Goal: Task Accomplishment & Management: Use online tool/utility

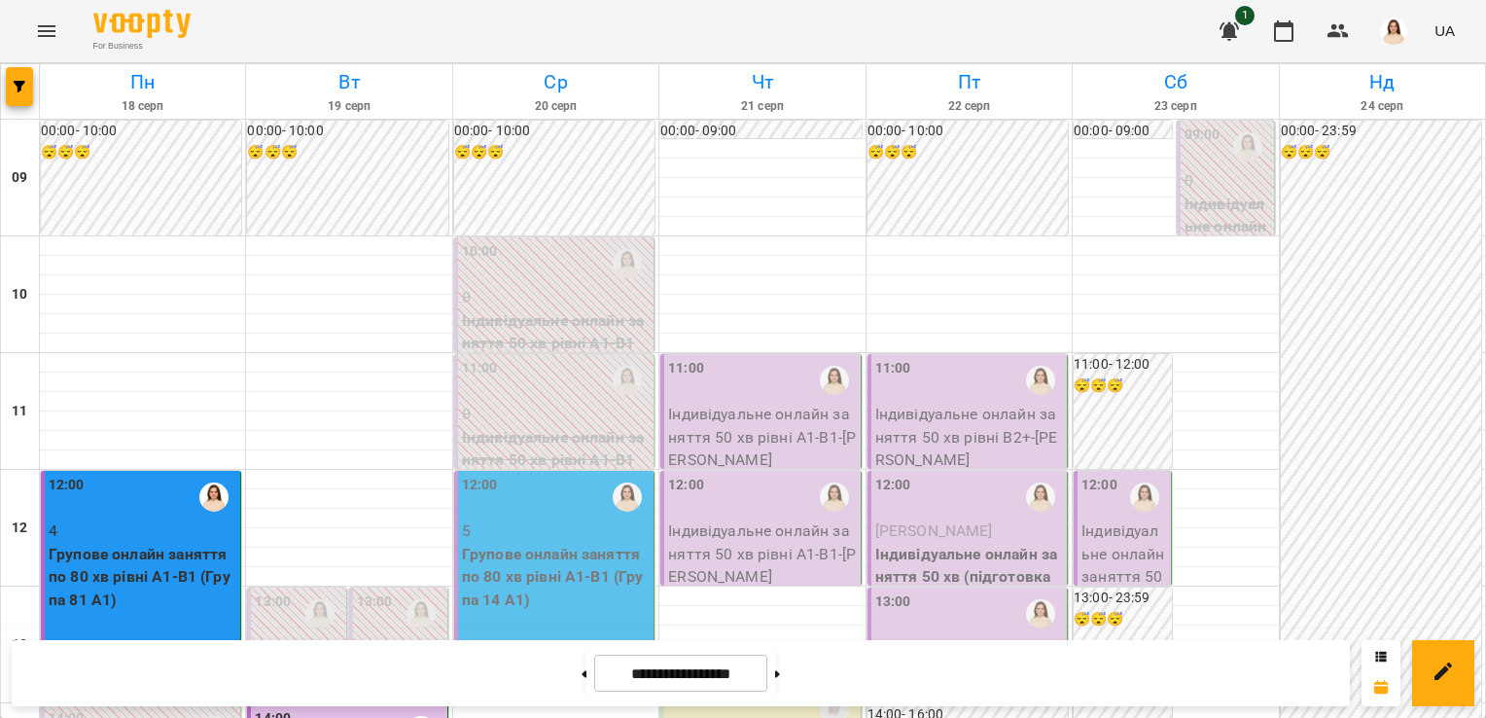
scroll to position [199, 0]
click at [780, 671] on button at bounding box center [777, 673] width 5 height 43
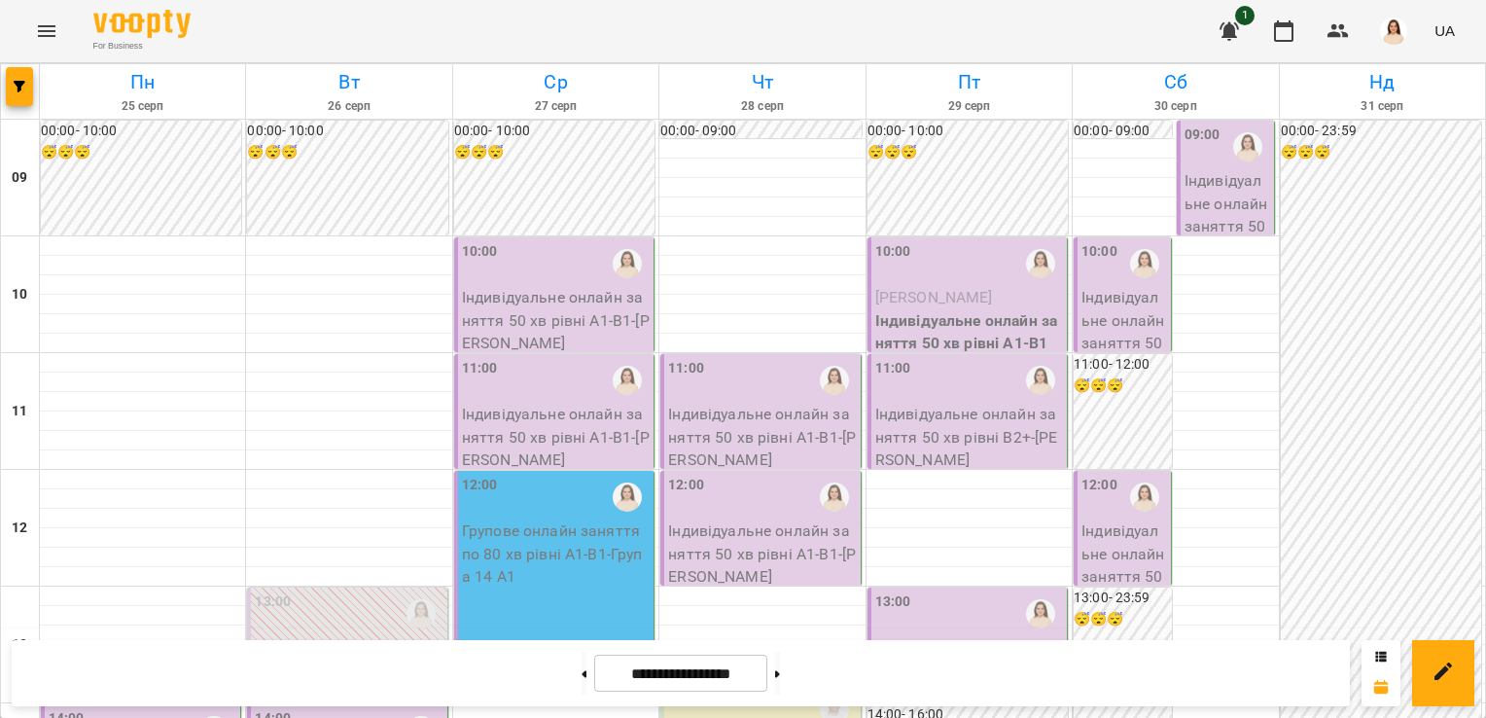
scroll to position [0, 0]
click at [780, 677] on icon at bounding box center [777, 674] width 5 height 8
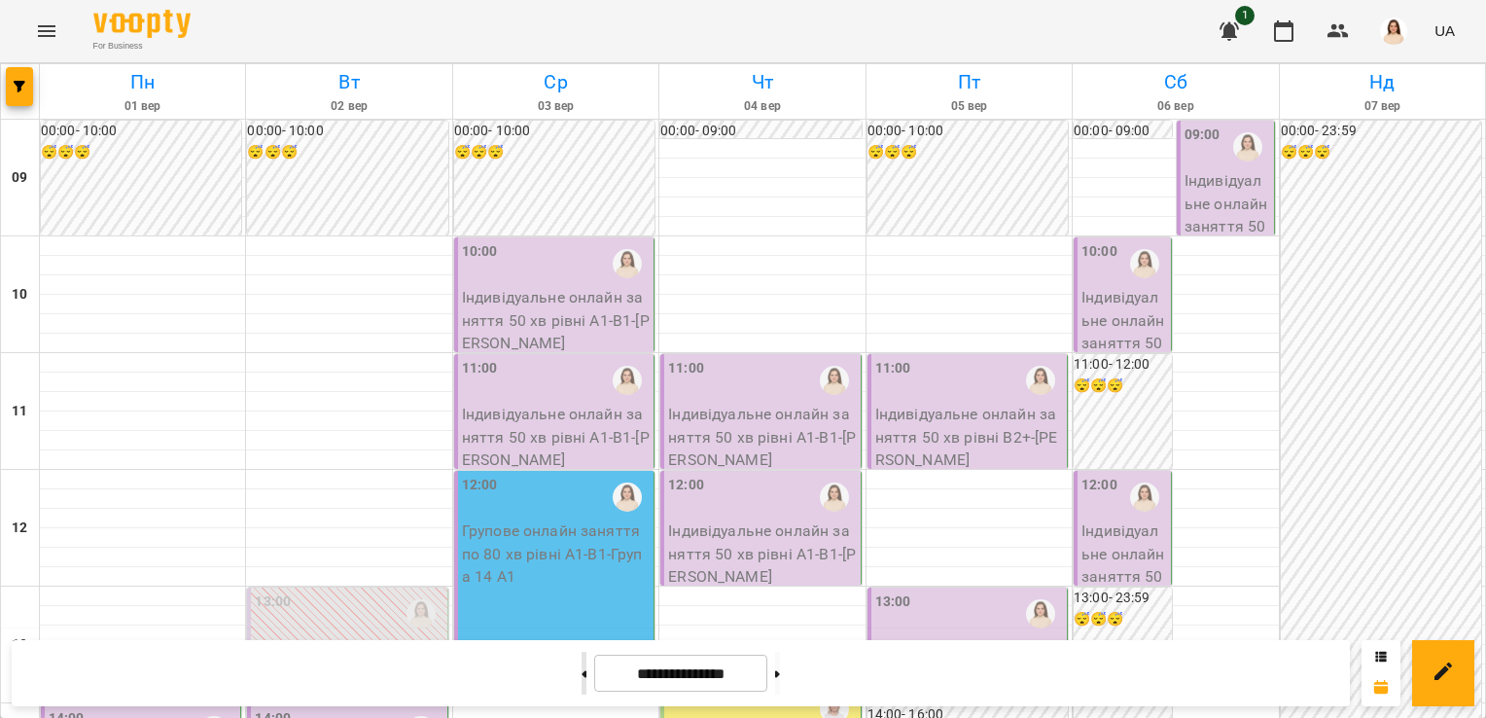
click at [583, 673] on icon at bounding box center [585, 673] width 5 height 7
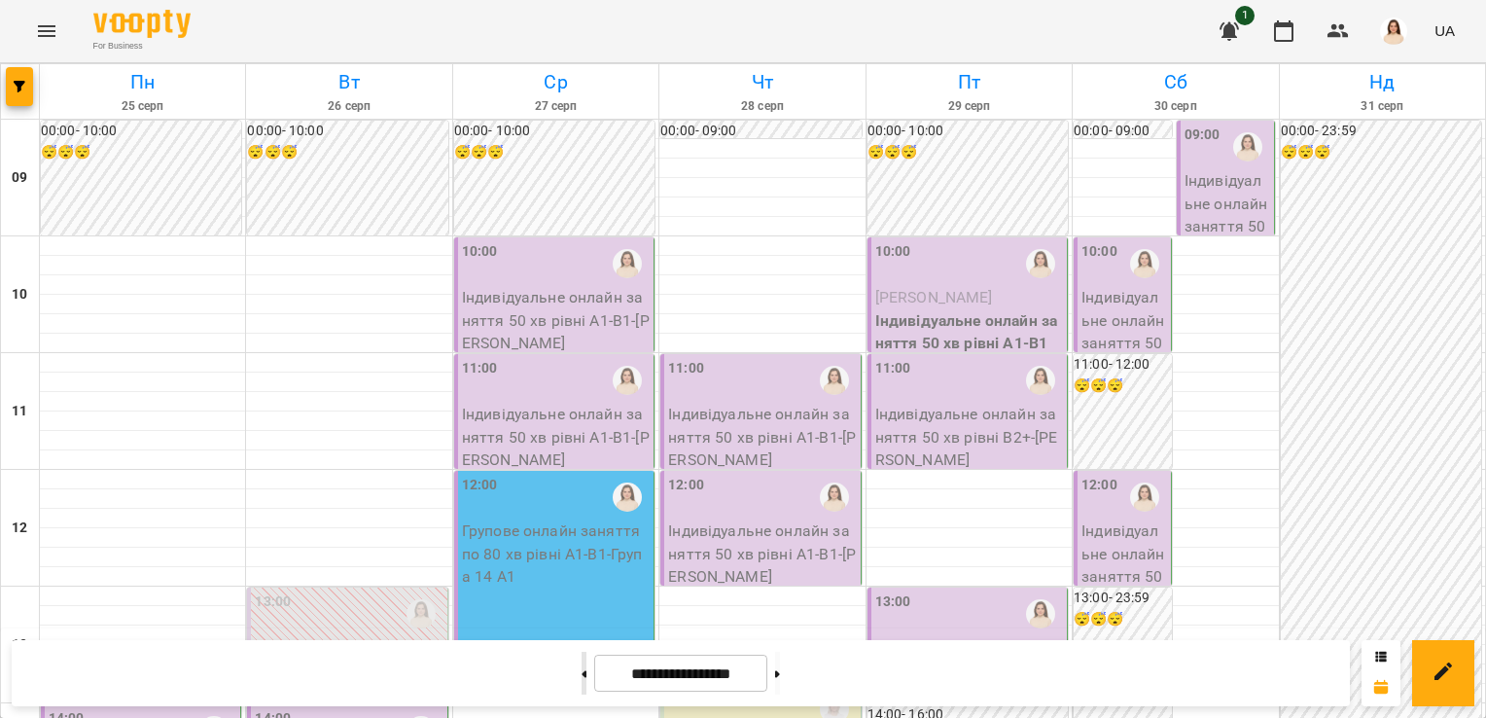
click at [583, 673] on icon at bounding box center [585, 673] width 5 height 7
type input "**********"
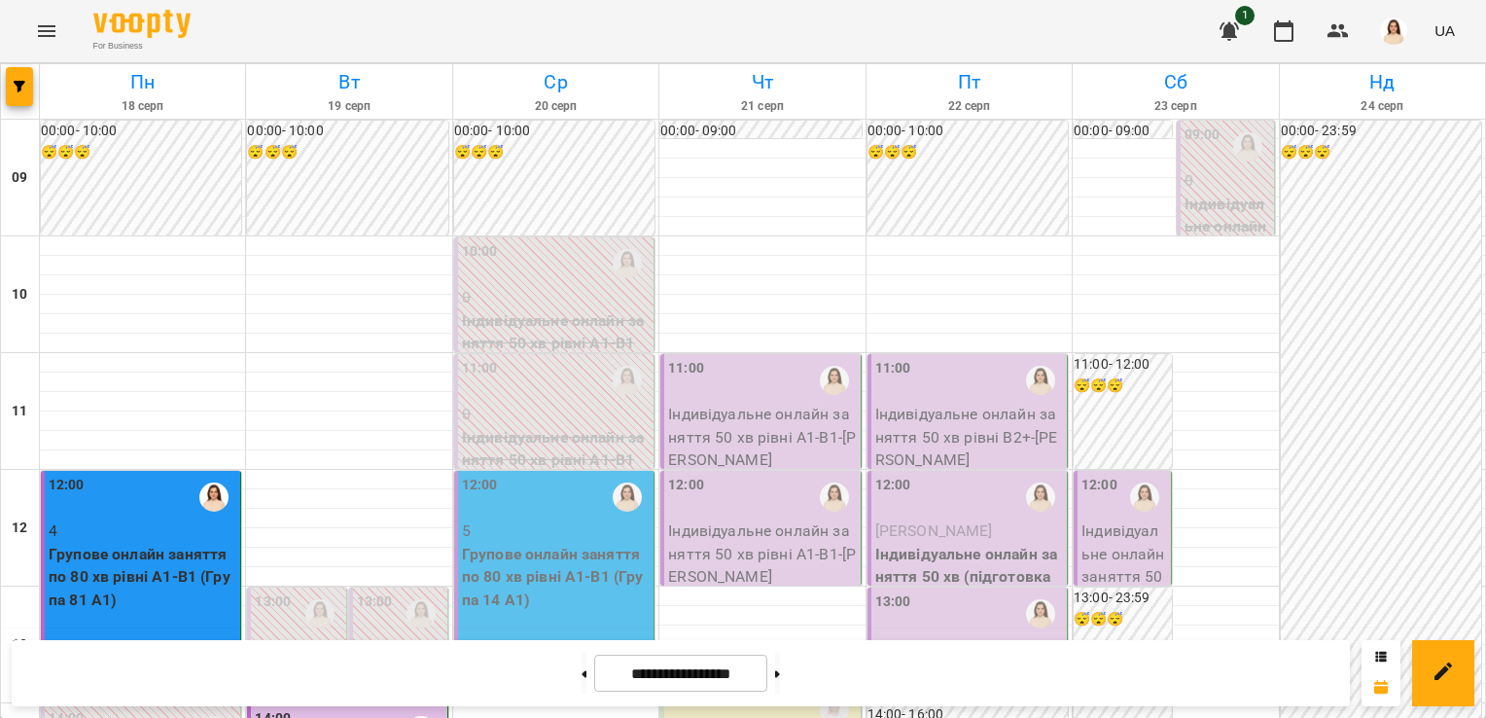
click at [537, 511] on div "12:00" at bounding box center [556, 497] width 188 height 45
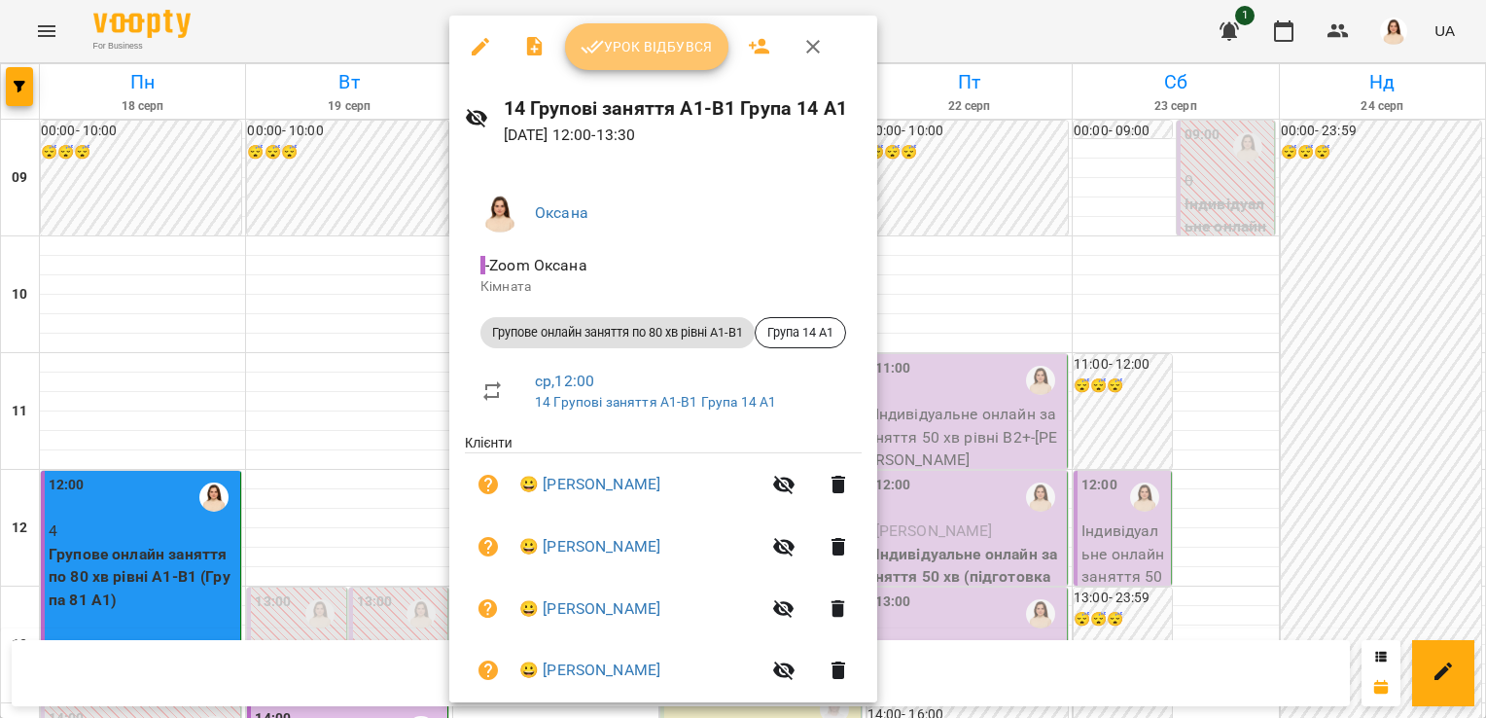
click at [663, 43] on span "Урок відбувся" at bounding box center [647, 46] width 132 height 23
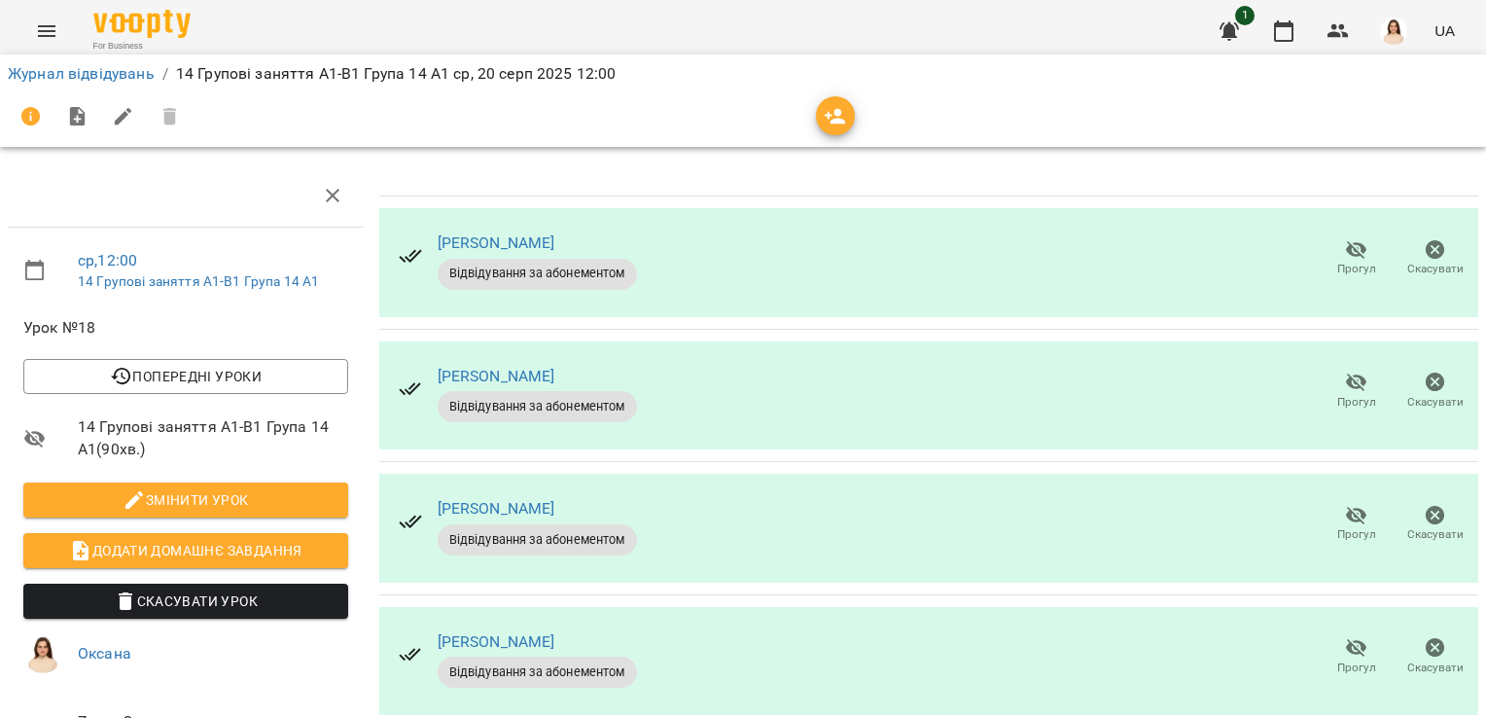
scroll to position [200, 0]
click at [1345, 636] on icon "button" at bounding box center [1356, 647] width 23 height 23
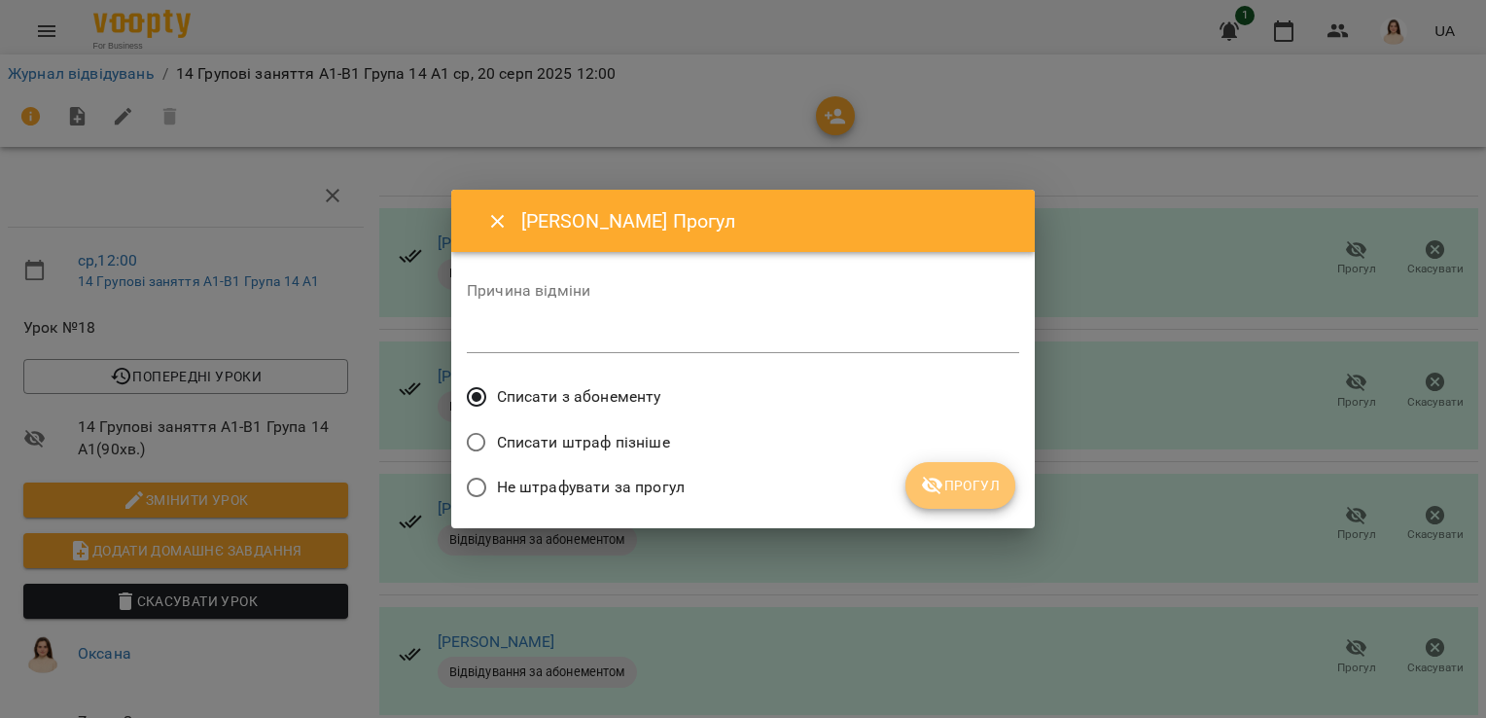
click at [977, 488] on span "Прогул" at bounding box center [960, 485] width 79 height 23
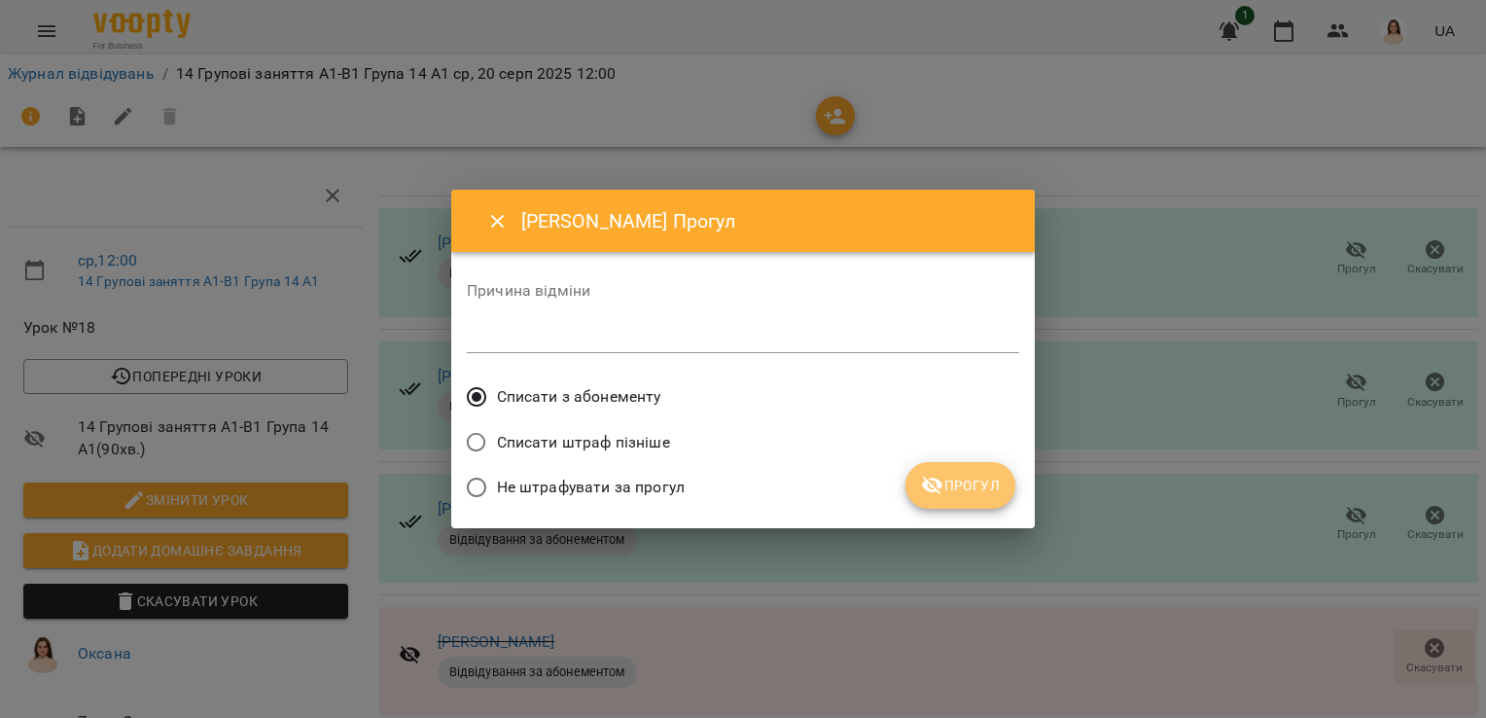
click at [961, 487] on span "Прогул" at bounding box center [960, 485] width 79 height 23
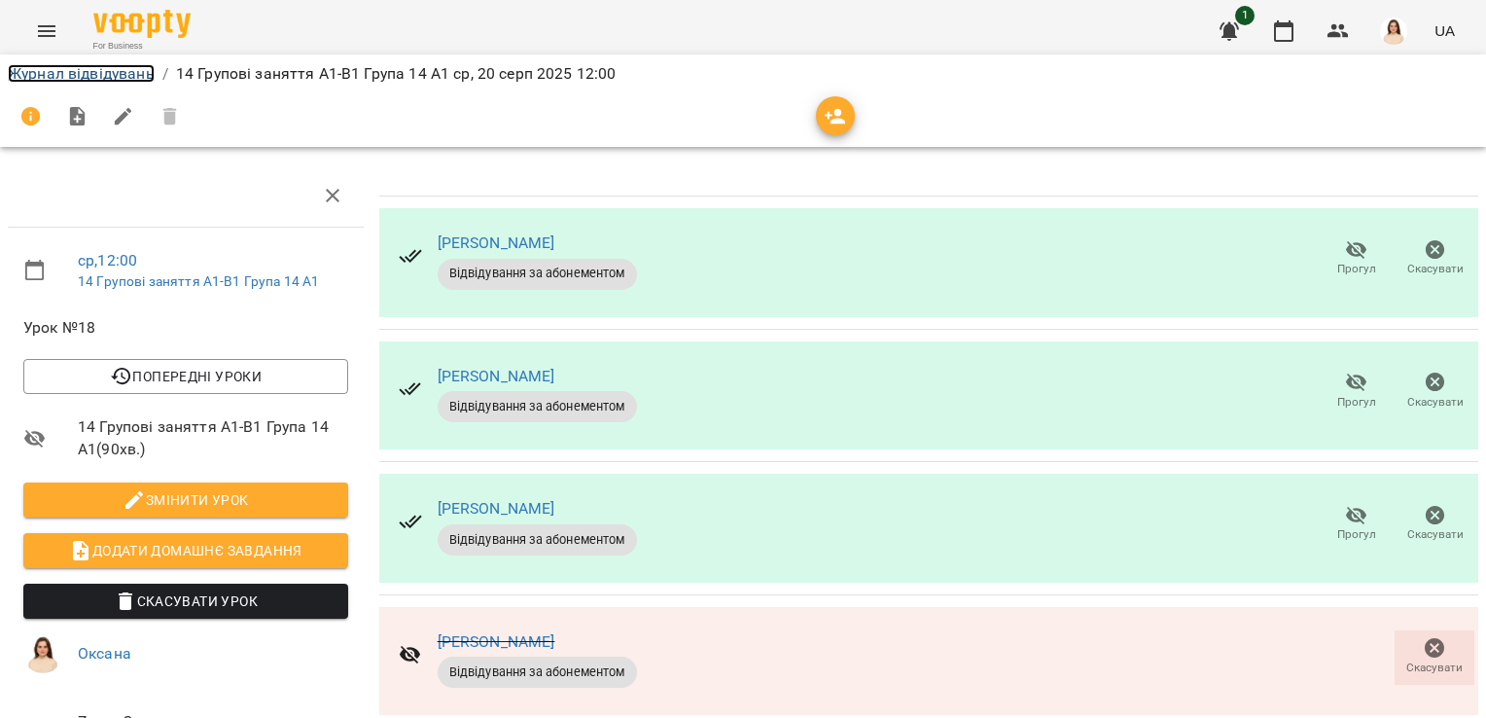
click at [50, 72] on link "Журнал відвідувань" at bounding box center [81, 73] width 147 height 18
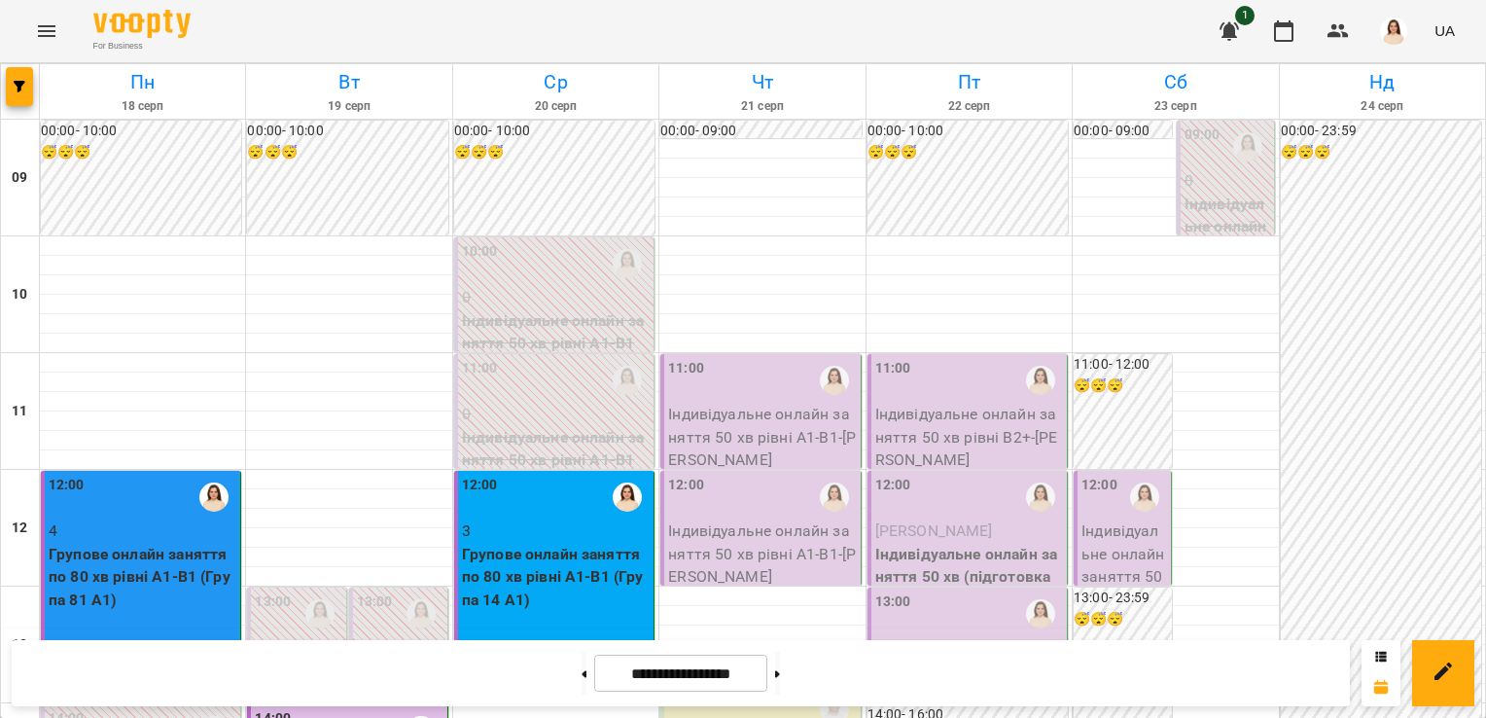
scroll to position [1061, 0]
